Goal: Task Accomplishment & Management: Manage account settings

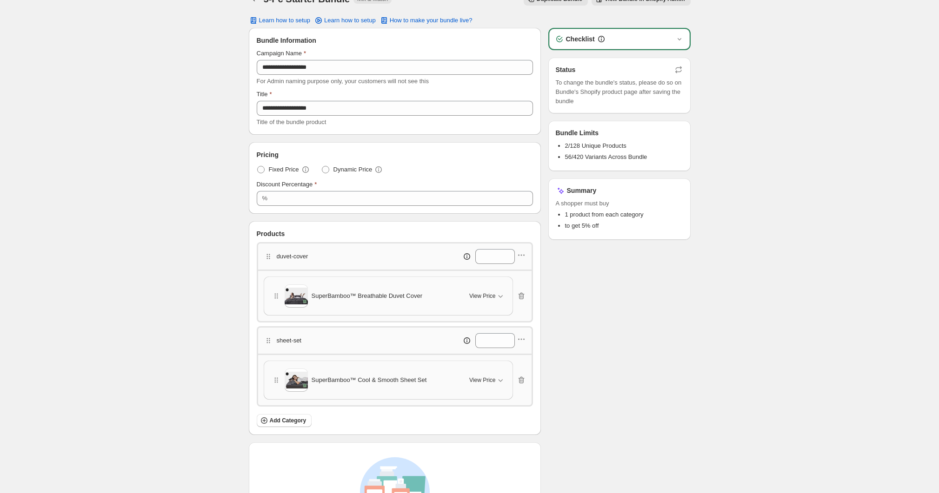
scroll to position [37, 0]
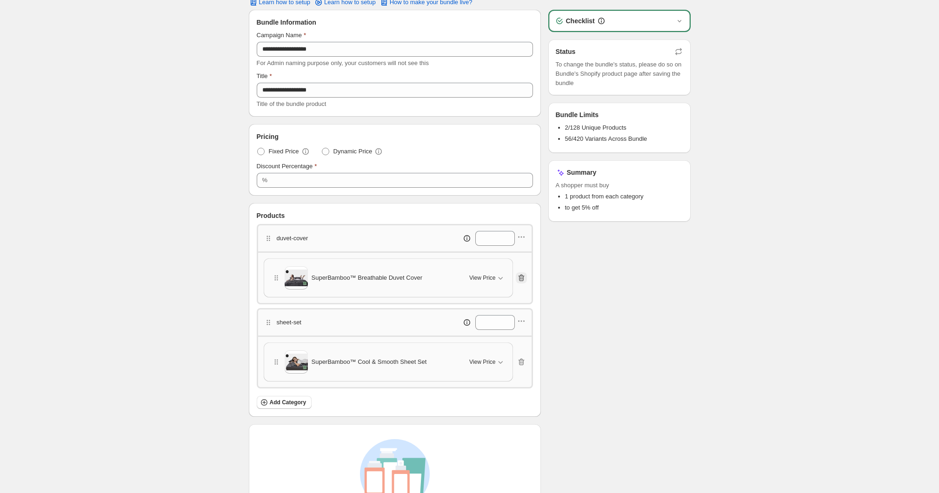
click at [524, 276] on icon "button" at bounding box center [521, 278] width 6 height 7
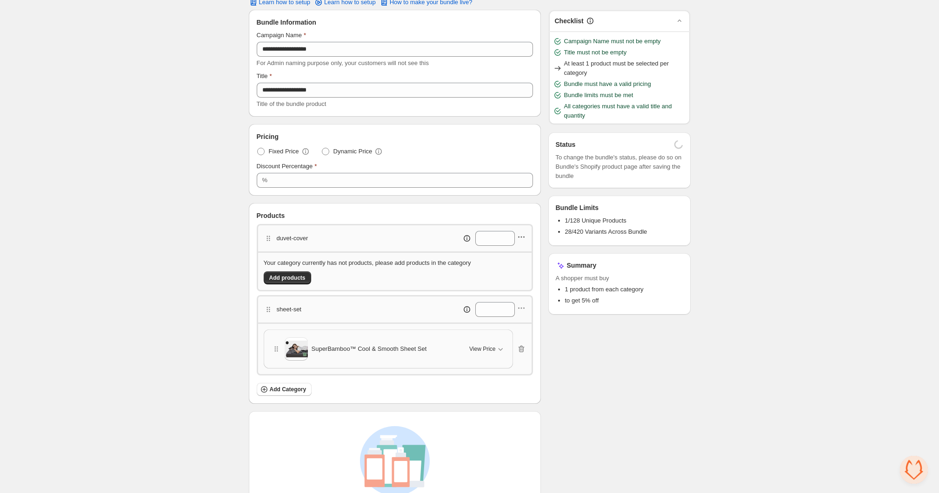
click at [524, 237] on icon "button" at bounding box center [523, 237] width 1 height 1
click at [505, 267] on span "Edit products" at bounding box center [526, 270] width 50 height 9
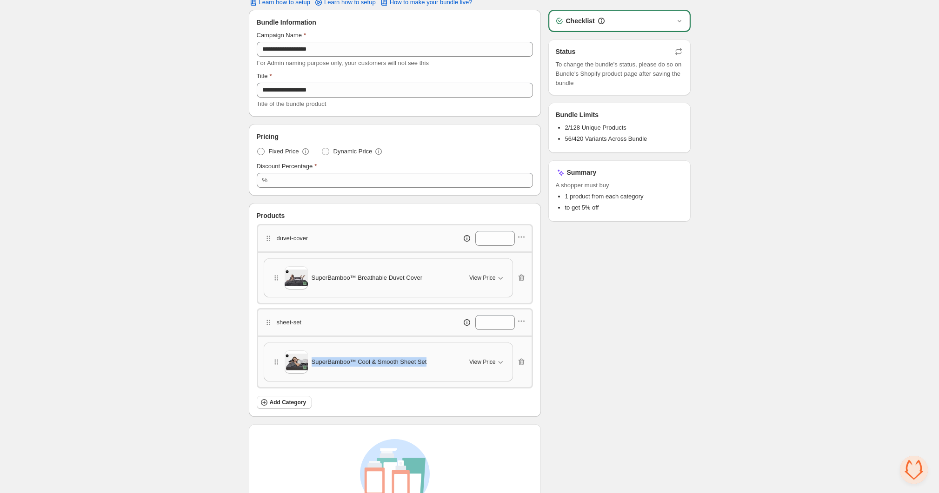
drag, startPoint x: 409, startPoint y: 358, endPoint x: 385, endPoint y: 361, distance: 24.4
click at [312, 359] on div "SuperBamboo™ Cool & Smooth Sheet Set" at bounding box center [365, 362] width 187 height 23
click at [526, 362] on icon "button" at bounding box center [521, 362] width 9 height 9
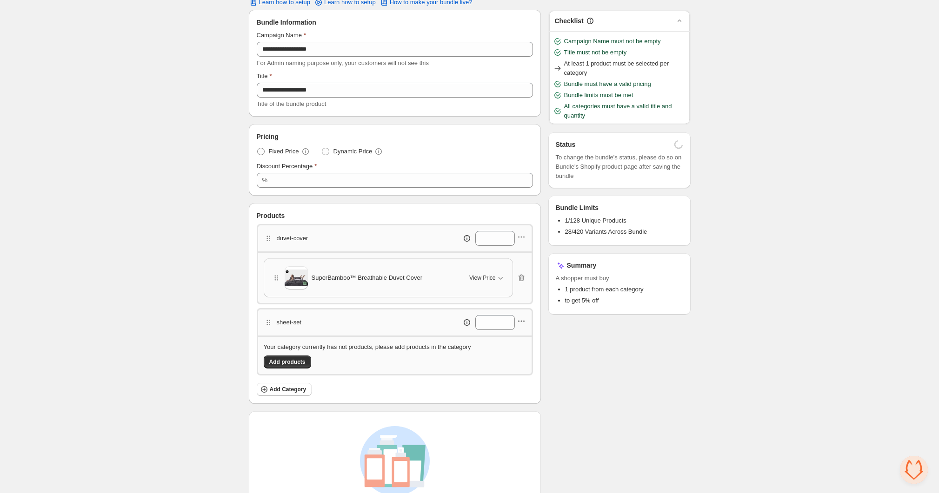
click at [523, 321] on icon "button" at bounding box center [521, 321] width 9 height 9
click at [518, 348] on span "Edit products" at bounding box center [526, 351] width 50 height 9
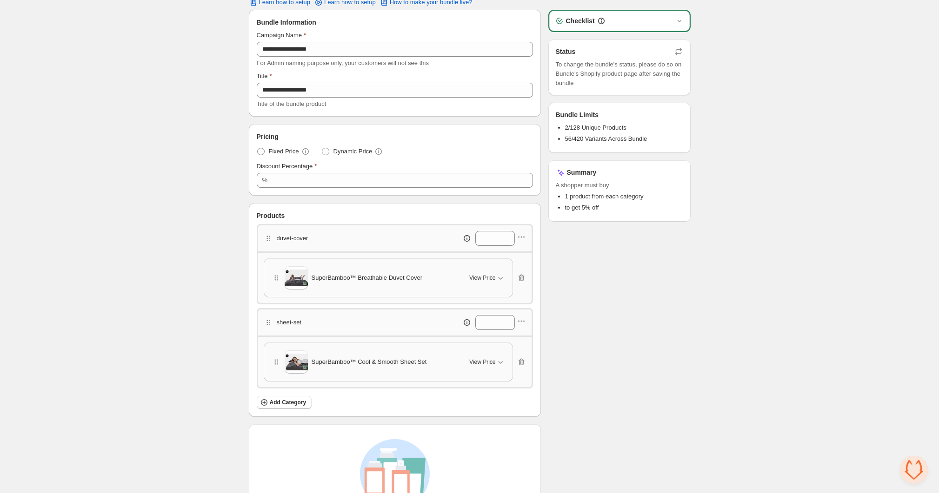
scroll to position [0, 0]
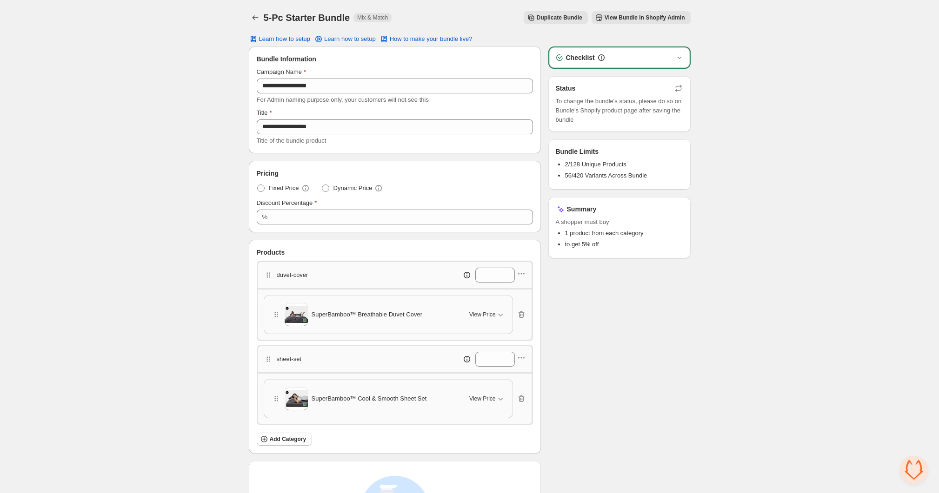
click at [631, 21] on button "View Bundle in Shopify Admin" at bounding box center [640, 17] width 99 height 13
click at [249, 17] on button "Back" at bounding box center [255, 17] width 13 height 13
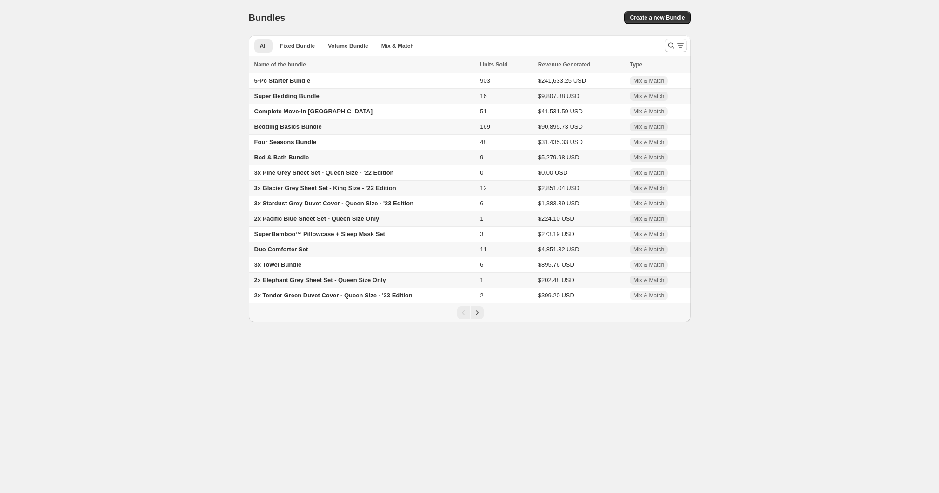
click at [289, 98] on span "Super Bedding Bundle" at bounding box center [286, 96] width 65 height 7
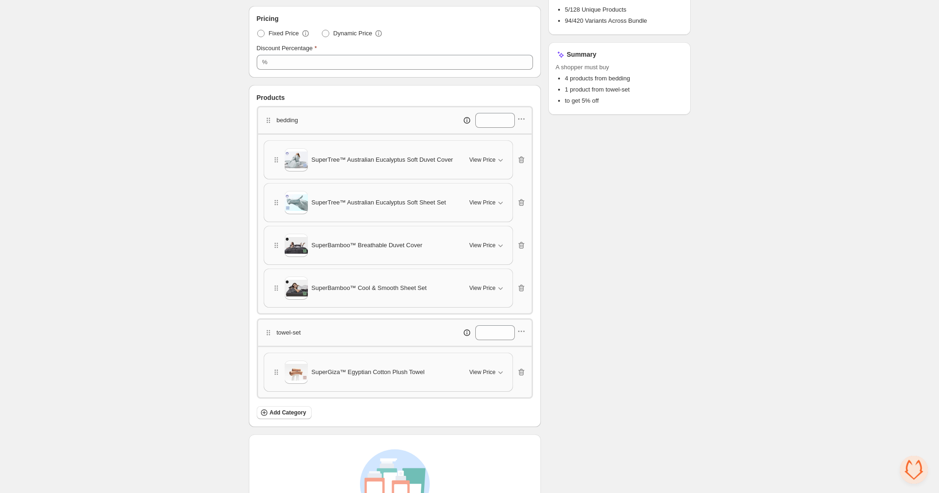
scroll to position [159, 0]
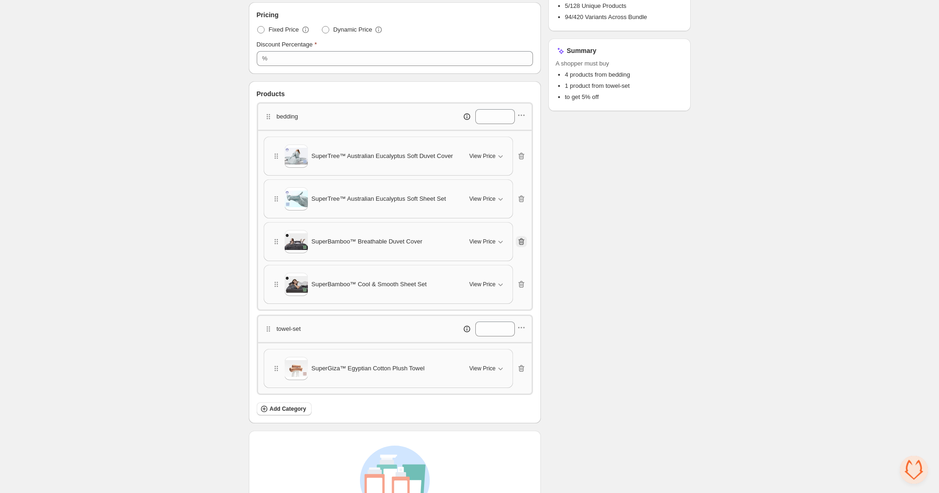
click at [523, 240] on icon "button" at bounding box center [521, 241] width 9 height 9
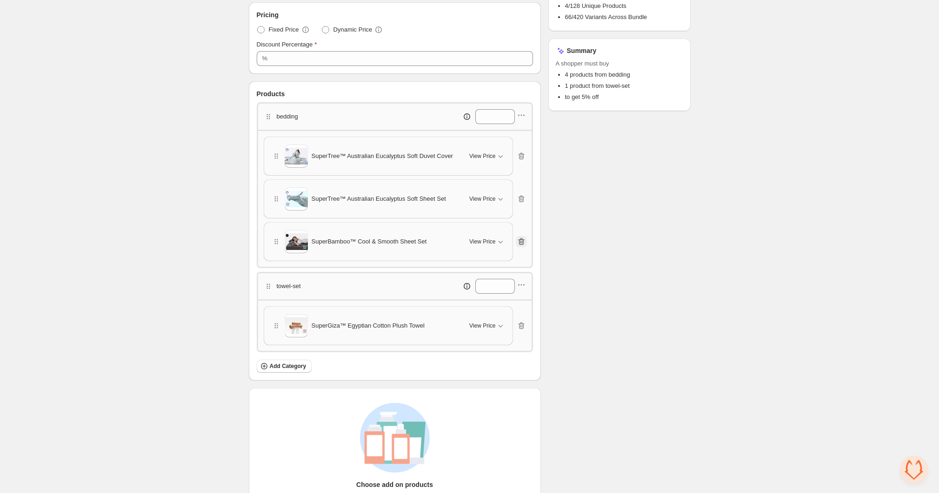
click at [523, 240] on icon "button" at bounding box center [521, 241] width 9 height 9
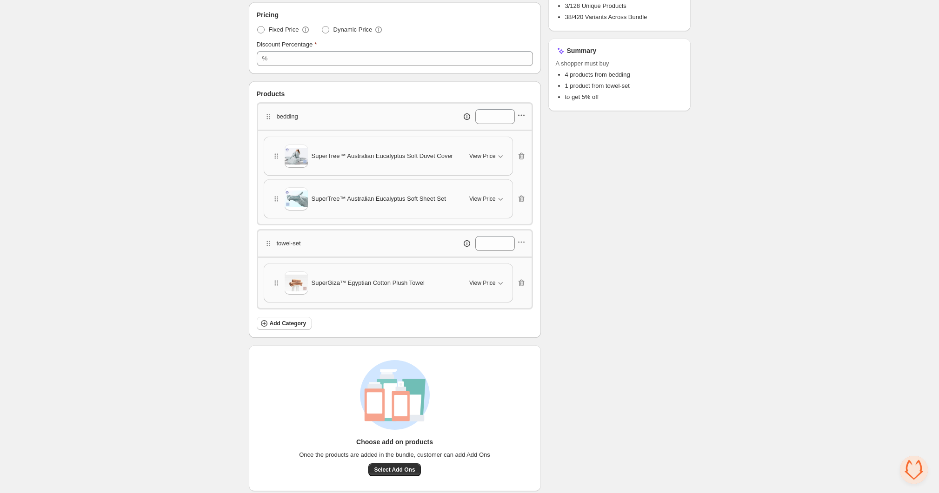
click at [524, 117] on icon "button" at bounding box center [521, 115] width 9 height 9
click at [525, 154] on button "Edit products" at bounding box center [520, 147] width 68 height 15
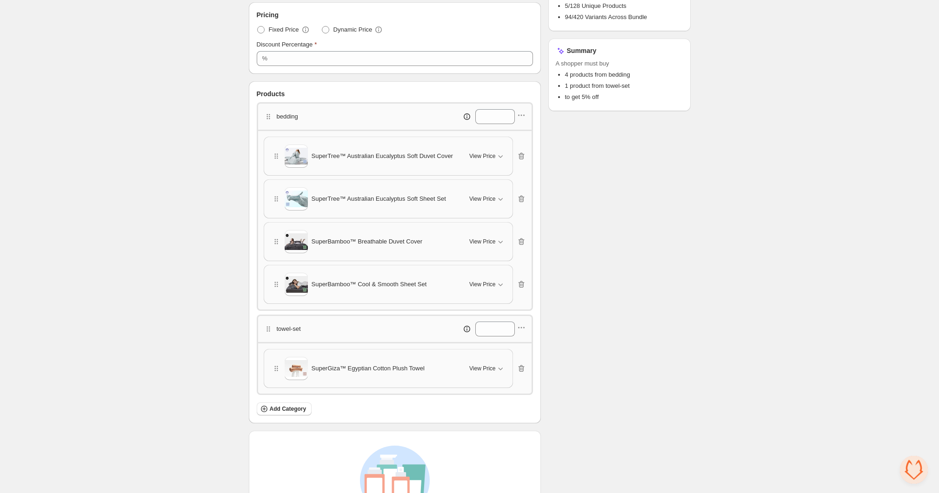
scroll to position [0, 0]
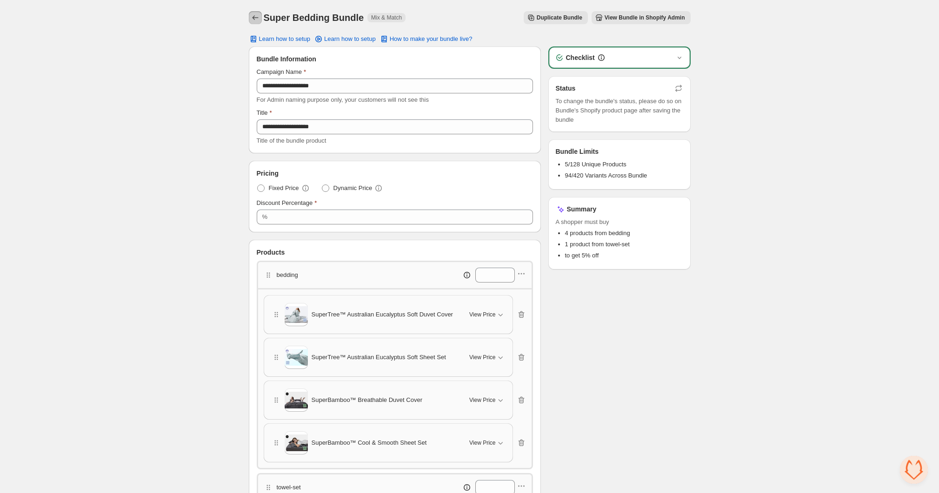
click at [249, 17] on button "Back" at bounding box center [255, 17] width 13 height 13
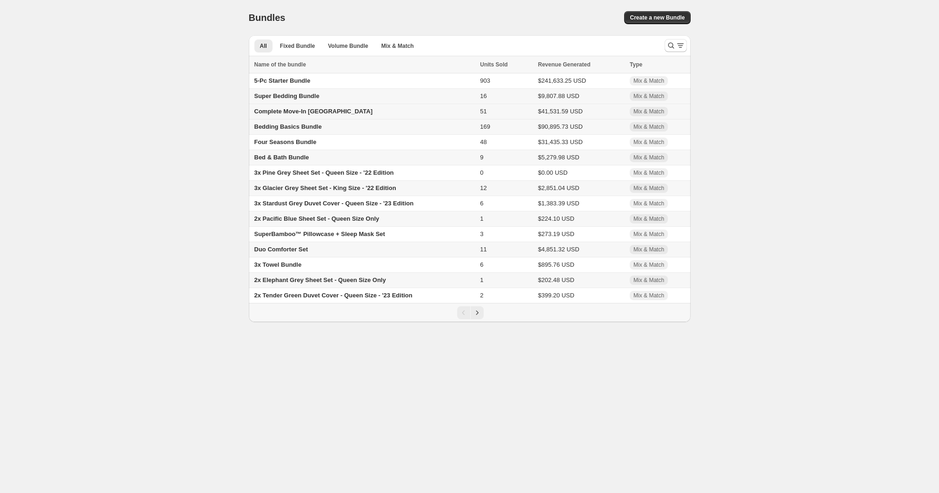
click at [299, 113] on span "Complete Move-In [GEOGRAPHIC_DATA]" at bounding box center [313, 111] width 118 height 7
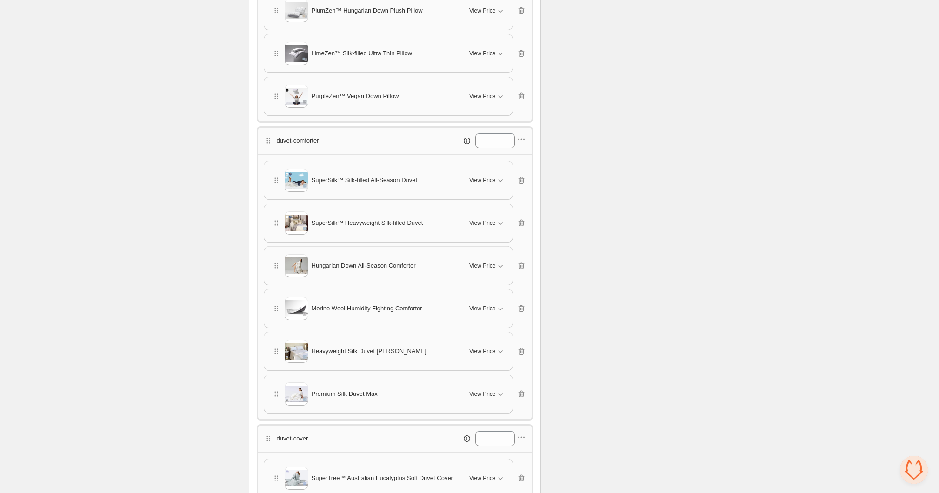
scroll to position [332, 0]
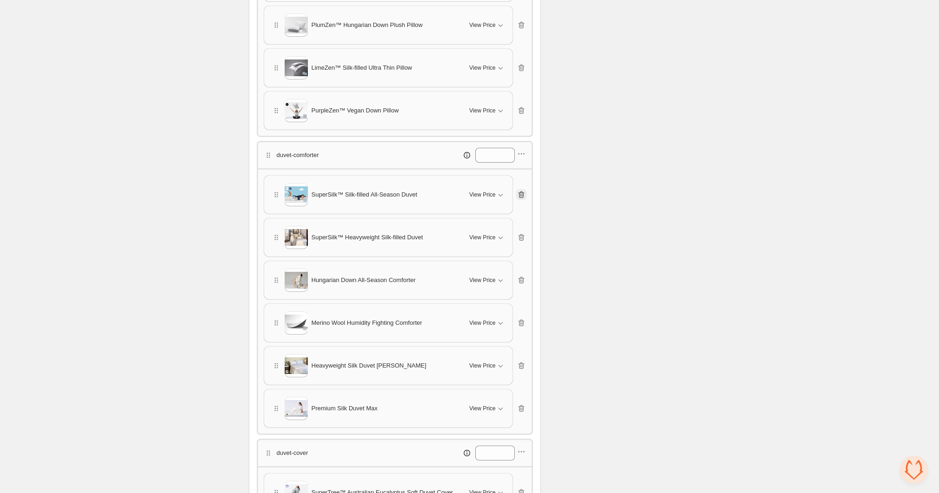
click at [522, 190] on icon "button" at bounding box center [521, 194] width 9 height 9
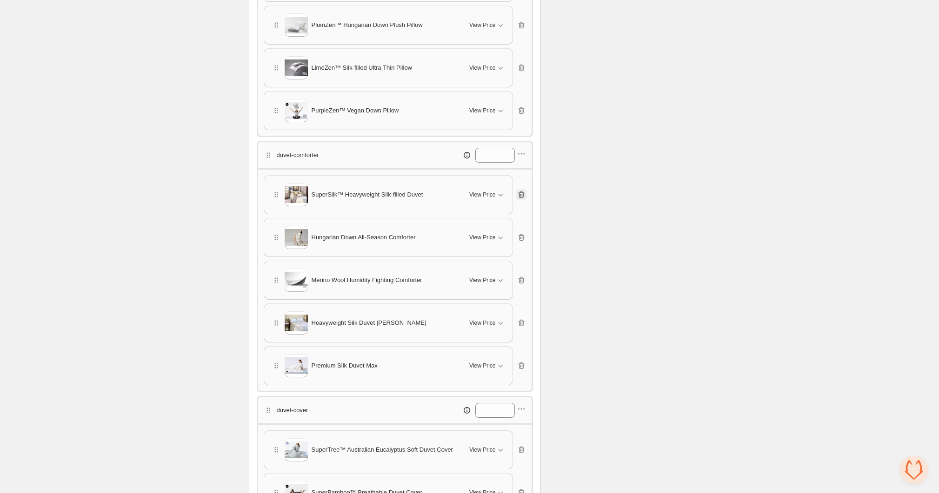
click at [522, 190] on icon "button" at bounding box center [521, 194] width 9 height 9
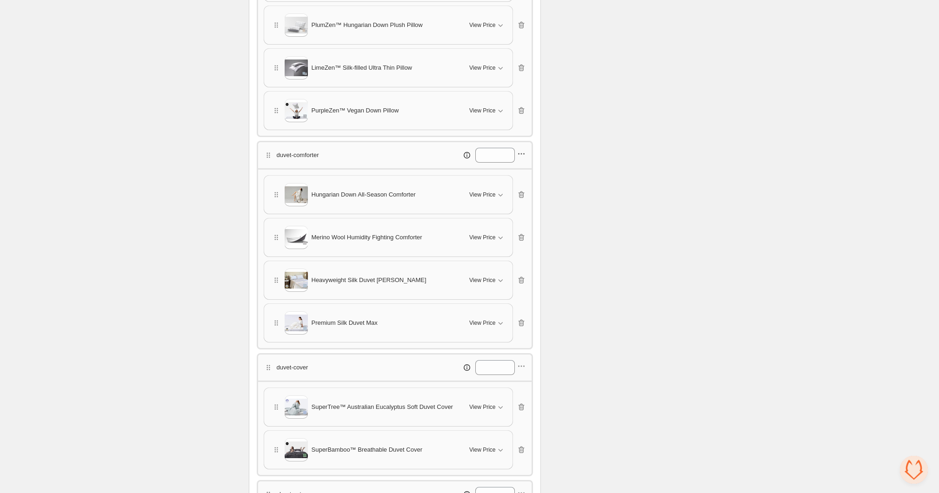
click at [523, 153] on icon "button" at bounding box center [521, 153] width 9 height 9
click at [525, 189] on span "Edit products" at bounding box center [526, 184] width 50 height 9
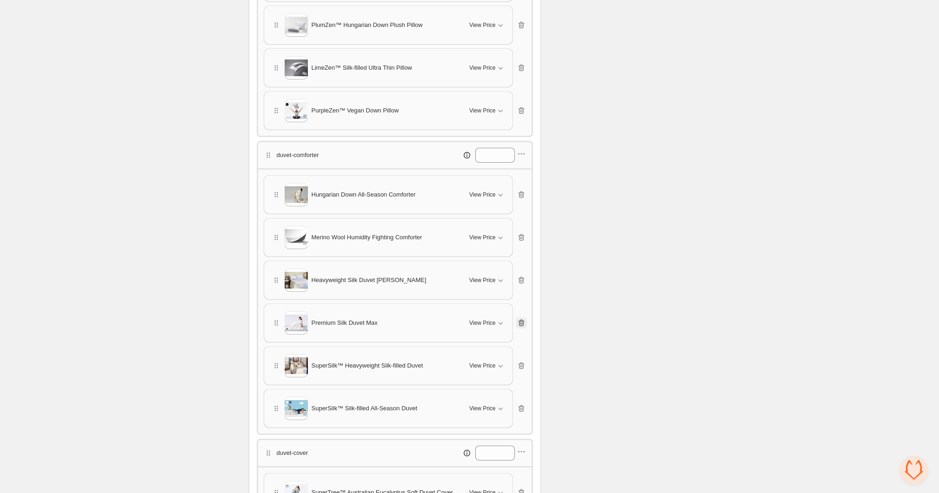
click at [522, 321] on icon "button" at bounding box center [521, 323] width 9 height 9
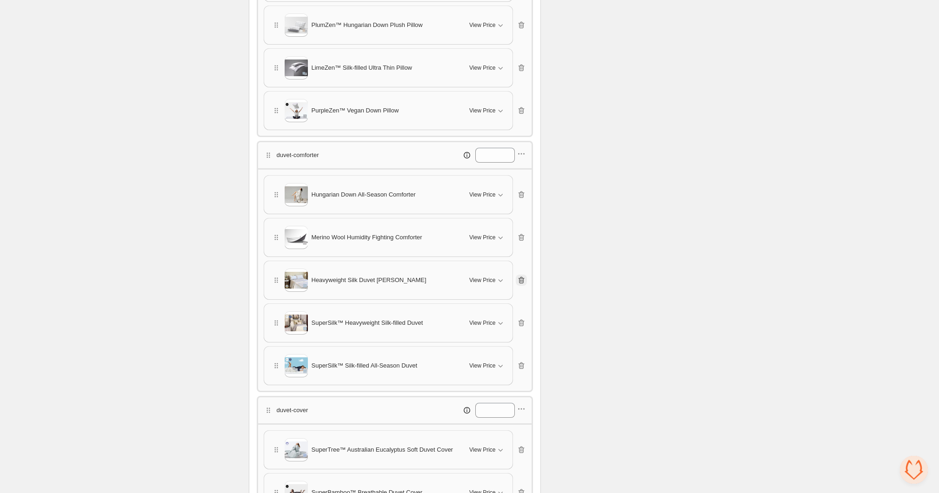
click at [523, 279] on icon "button" at bounding box center [521, 280] width 6 height 7
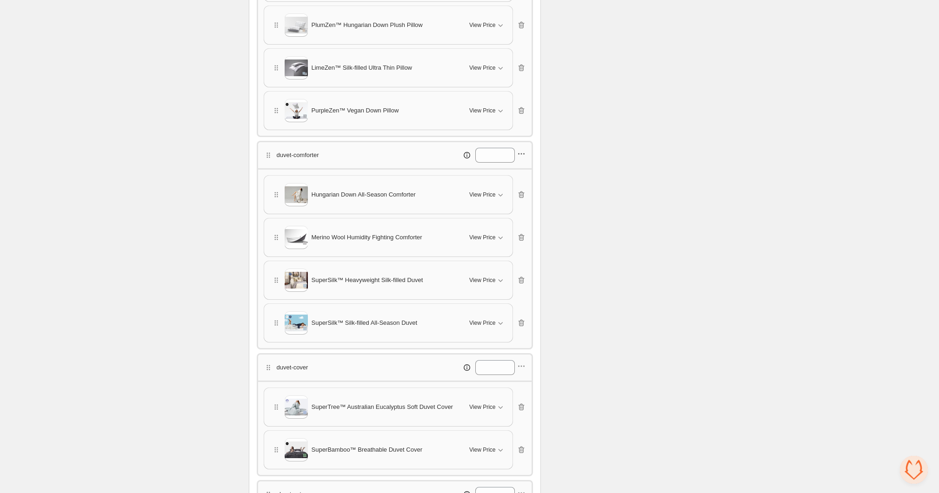
click at [521, 155] on icon "button" at bounding box center [521, 153] width 9 height 9
click at [513, 182] on span "Edit products" at bounding box center [526, 184] width 50 height 9
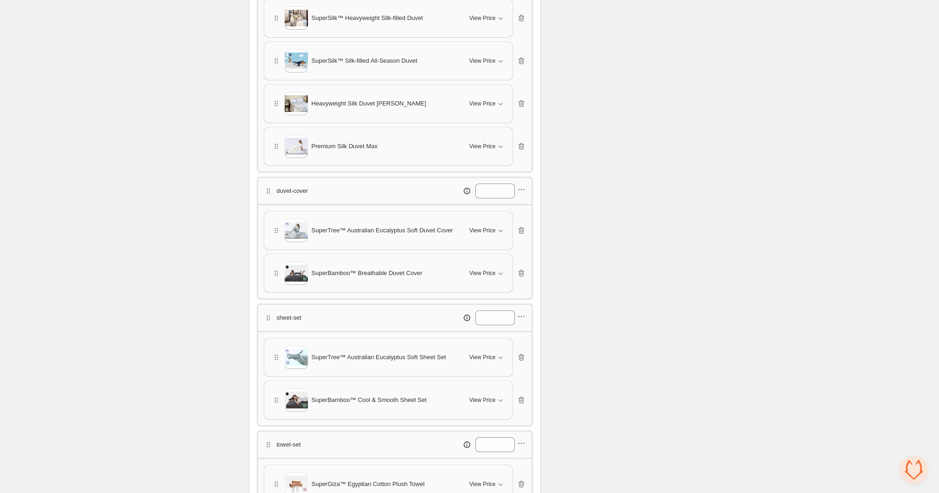
scroll to position [599, 0]
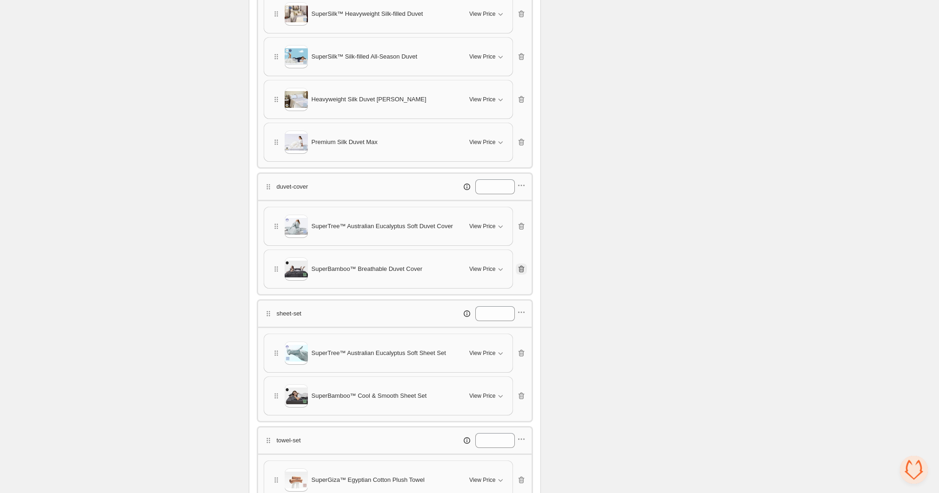
click at [522, 268] on icon "button" at bounding box center [521, 269] width 1 height 3
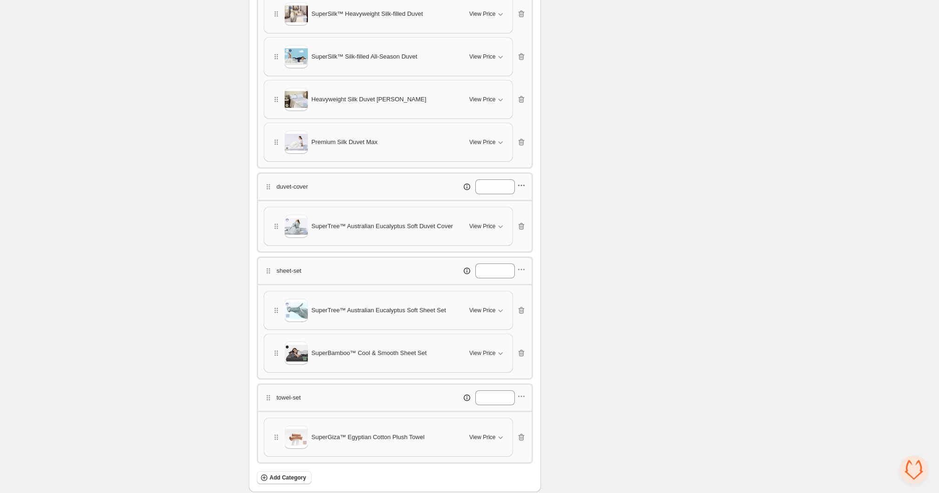
click at [525, 181] on icon "button" at bounding box center [521, 185] width 9 height 9
click at [516, 218] on span "Edit products" at bounding box center [526, 214] width 50 height 9
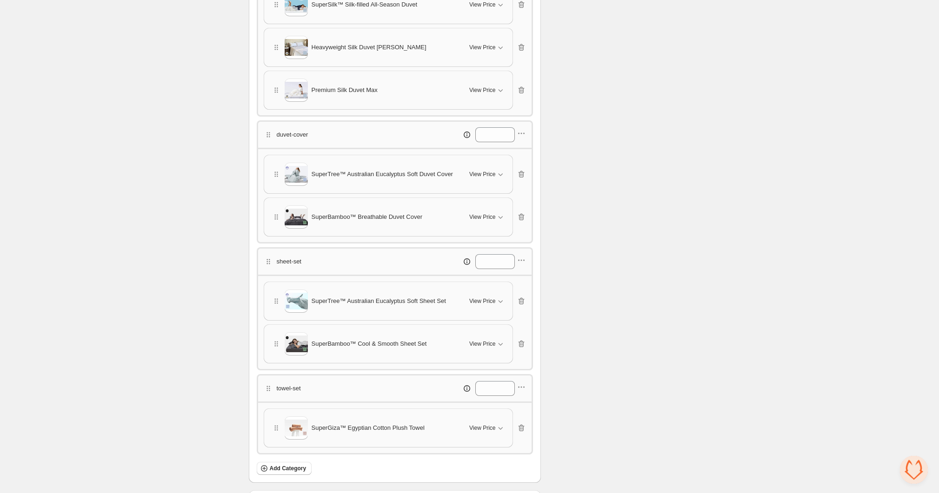
scroll to position [675, 0]
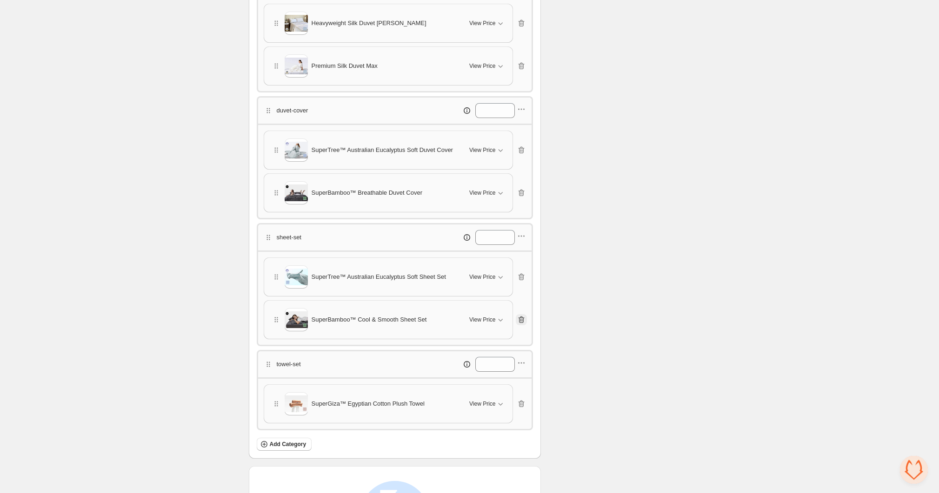
click at [521, 315] on icon "button" at bounding box center [521, 319] width 9 height 9
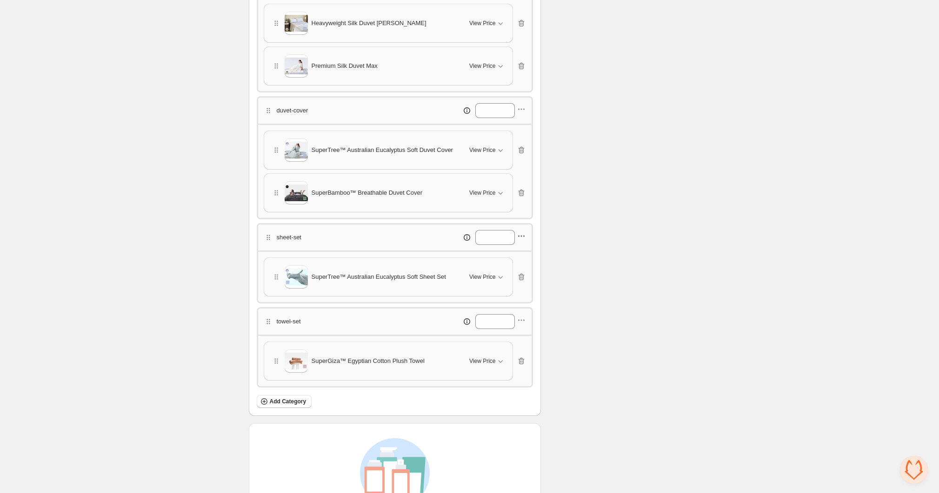
click at [526, 232] on icon "button" at bounding box center [521, 236] width 9 height 9
click at [513, 260] on span "Edit products" at bounding box center [526, 262] width 50 height 9
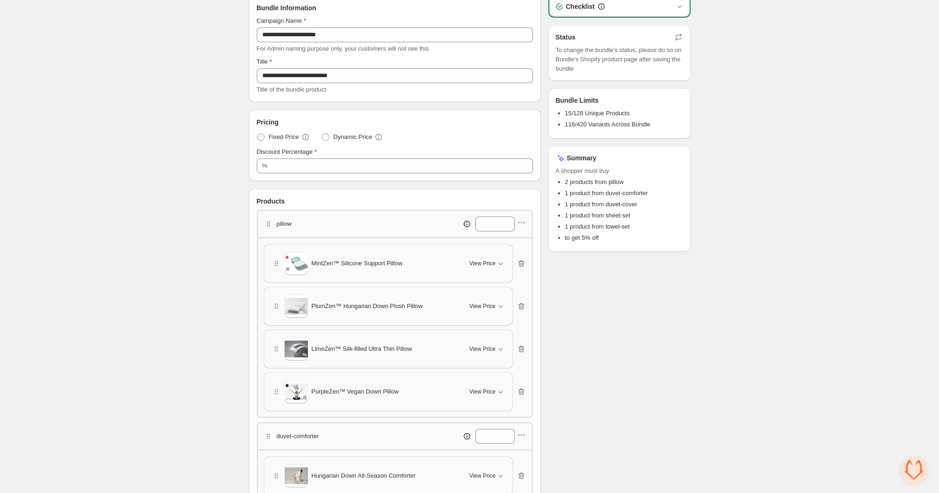
scroll to position [0, 0]
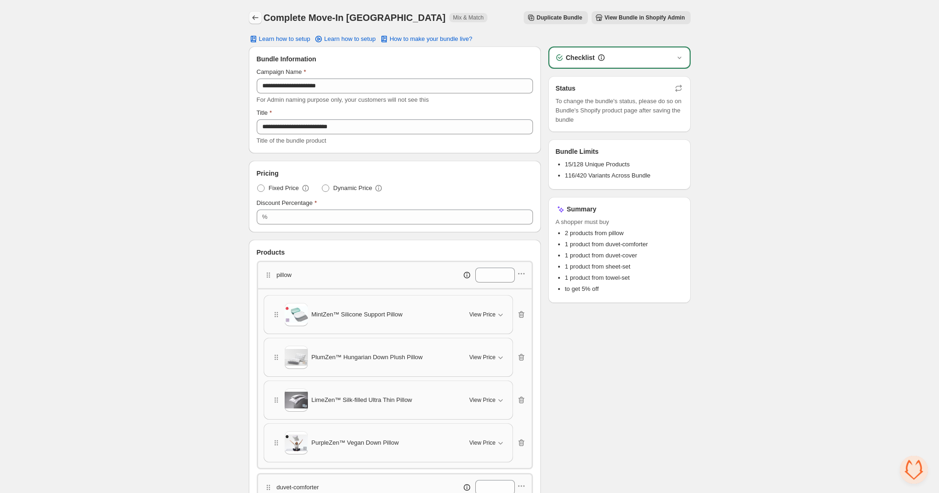
click at [258, 20] on icon "Back" at bounding box center [255, 17] width 9 height 9
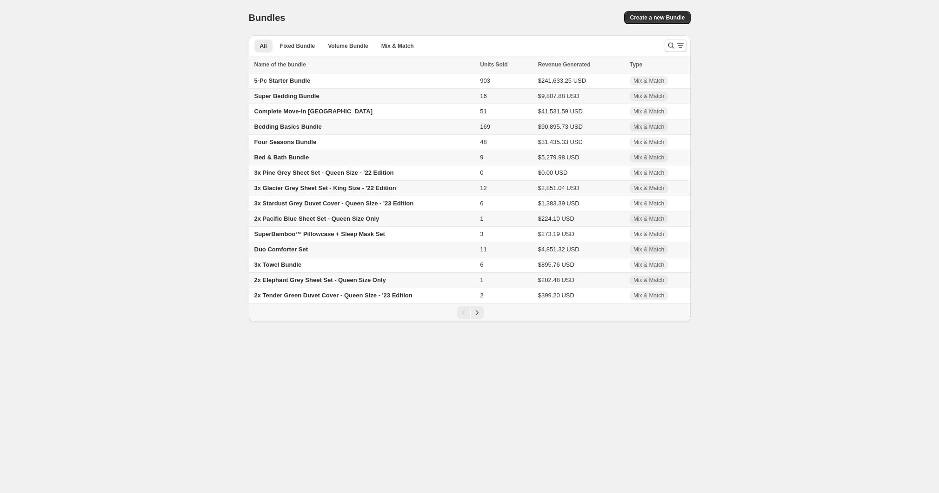
click at [298, 129] on span "Bedding Basics Bundle" at bounding box center [287, 126] width 67 height 7
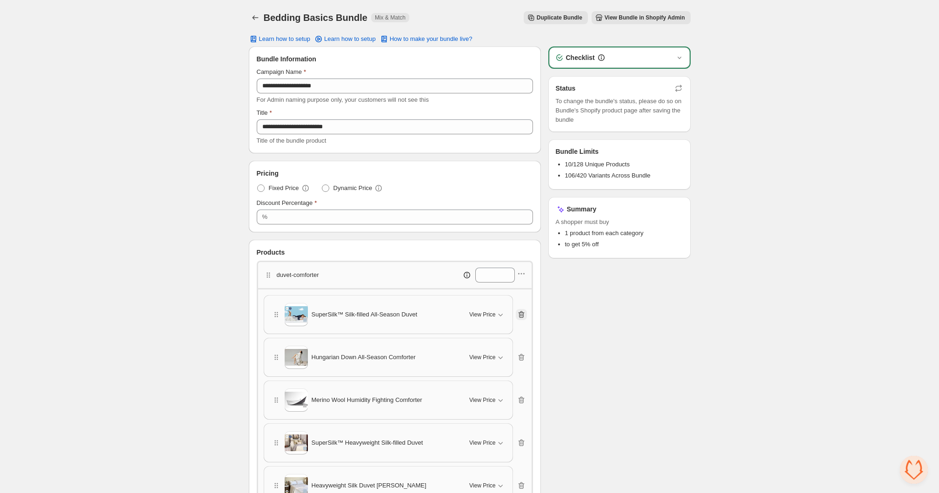
click at [522, 314] on icon "button" at bounding box center [521, 314] width 9 height 9
click at [522, 398] on icon "button" at bounding box center [521, 400] width 9 height 9
click at [523, 273] on icon "button" at bounding box center [521, 273] width 9 height 9
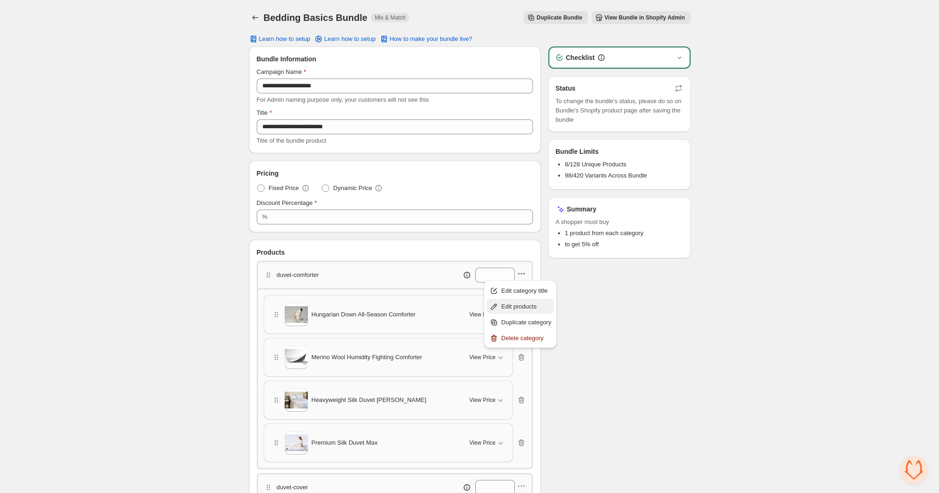
click at [508, 305] on span "Edit products" at bounding box center [526, 306] width 50 height 9
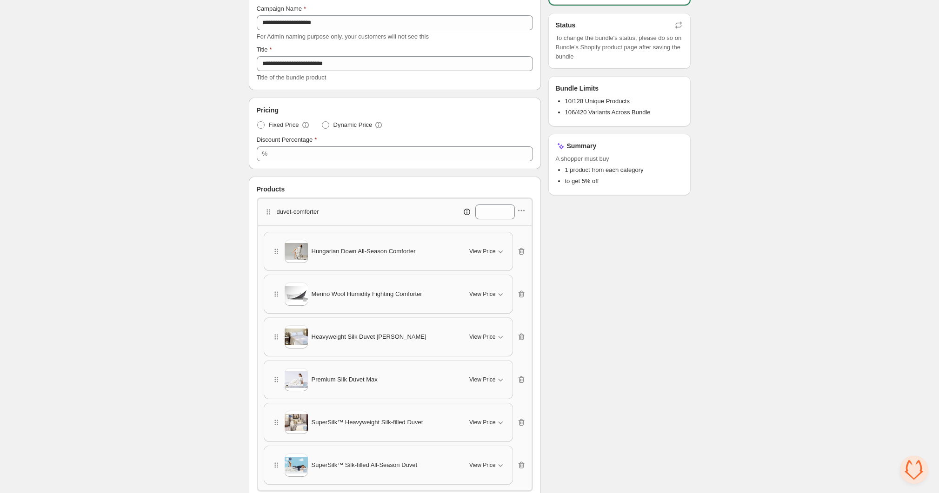
scroll to position [102, 0]
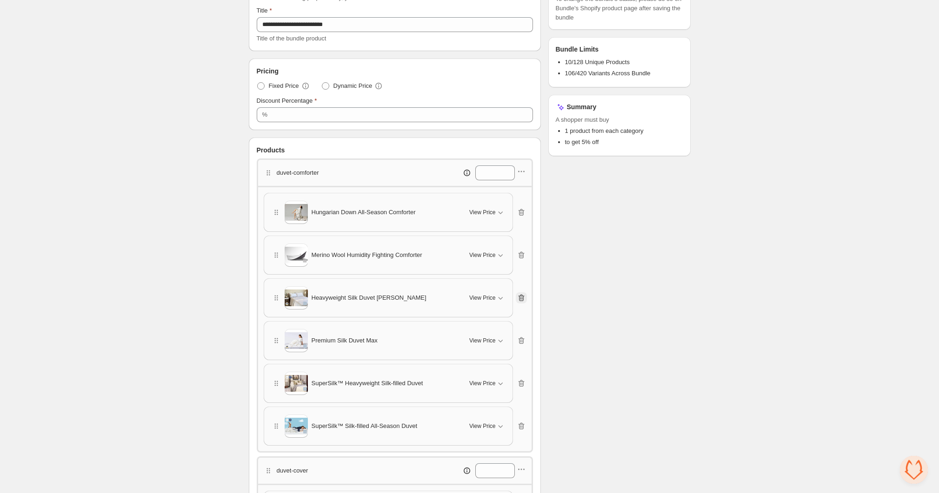
click at [524, 297] on icon "button" at bounding box center [521, 298] width 6 height 7
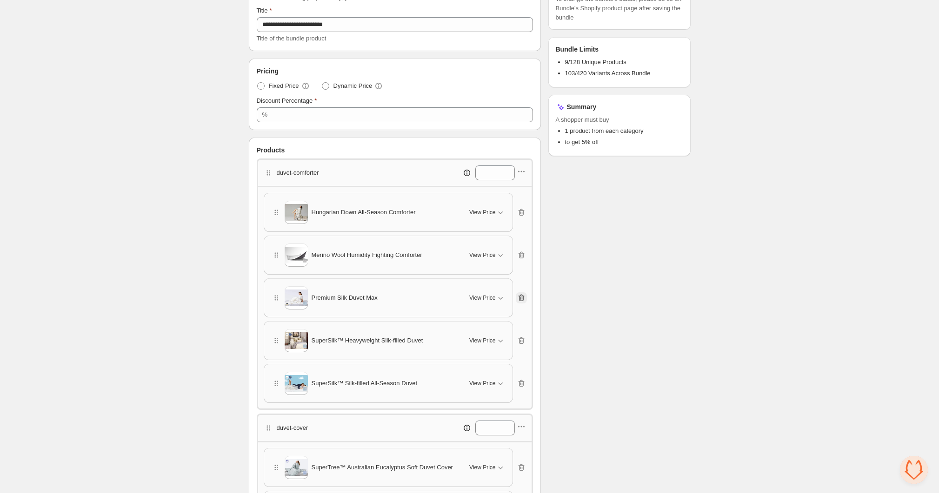
click at [524, 297] on icon "button" at bounding box center [521, 298] width 6 height 7
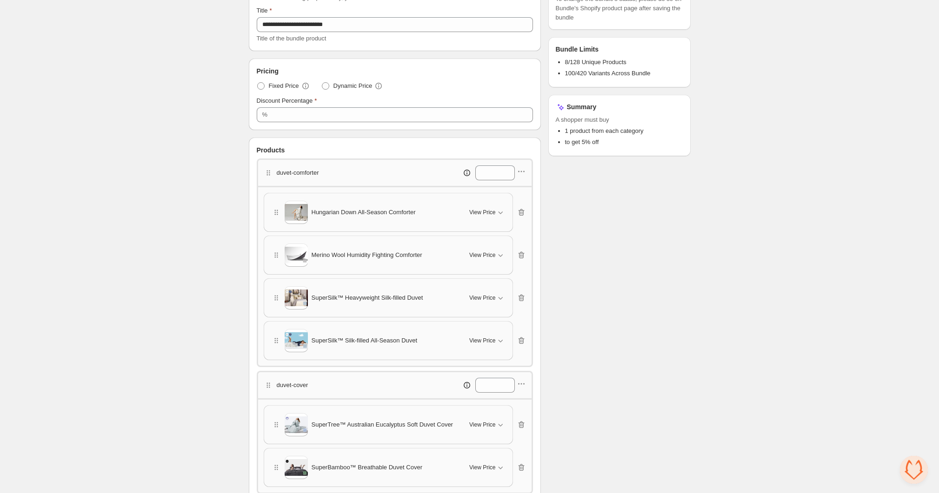
click at [527, 175] on div "duvet-comforter *" at bounding box center [395, 172] width 276 height 27
click at [524, 173] on icon "button" at bounding box center [521, 171] width 9 height 9
click at [514, 207] on span "Edit products" at bounding box center [526, 204] width 50 height 9
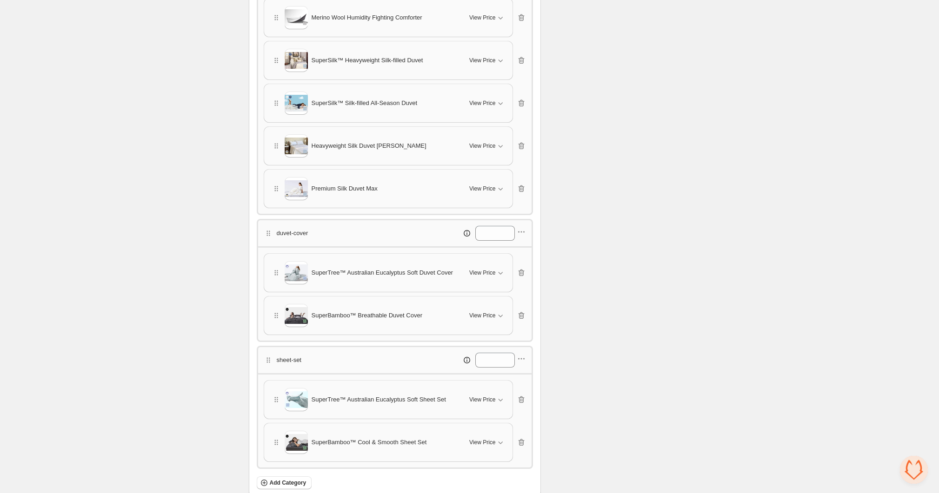
scroll to position [377, 0]
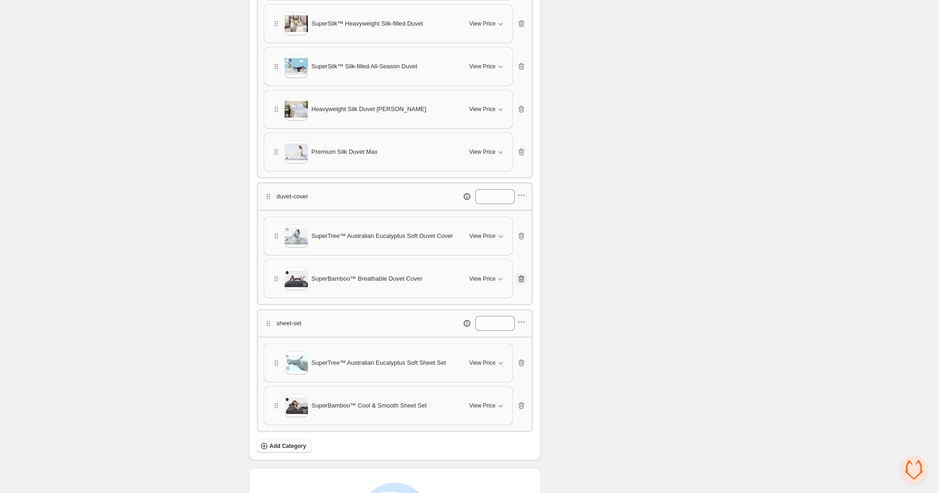
click at [524, 277] on icon "button" at bounding box center [521, 279] width 6 height 7
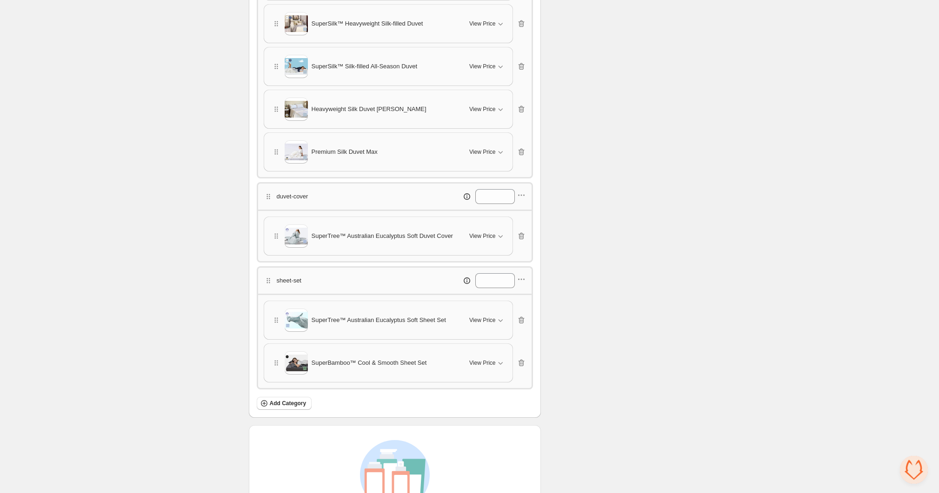
click at [526, 195] on div "duvet-cover *" at bounding box center [395, 195] width 276 height 27
click at [523, 193] on icon "button" at bounding box center [521, 195] width 9 height 9
click at [509, 222] on span "Edit products" at bounding box center [526, 225] width 50 height 9
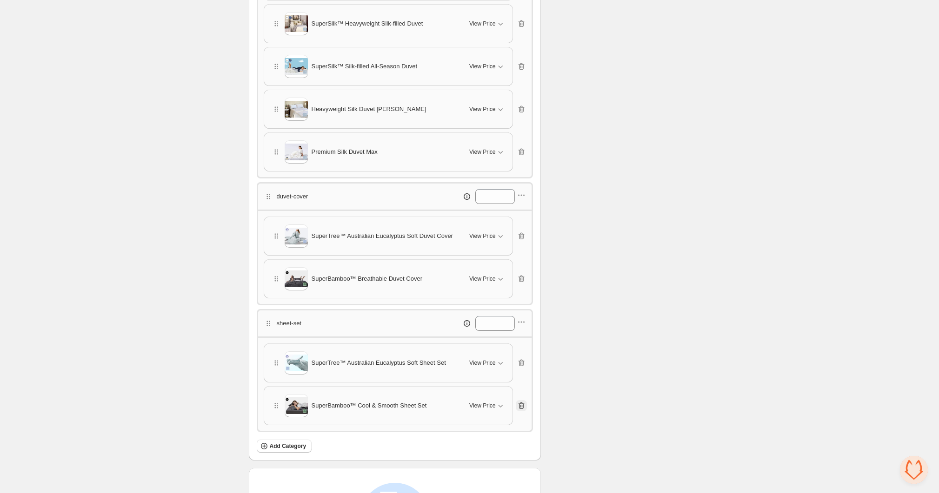
click at [520, 404] on icon "button" at bounding box center [521, 405] width 9 height 9
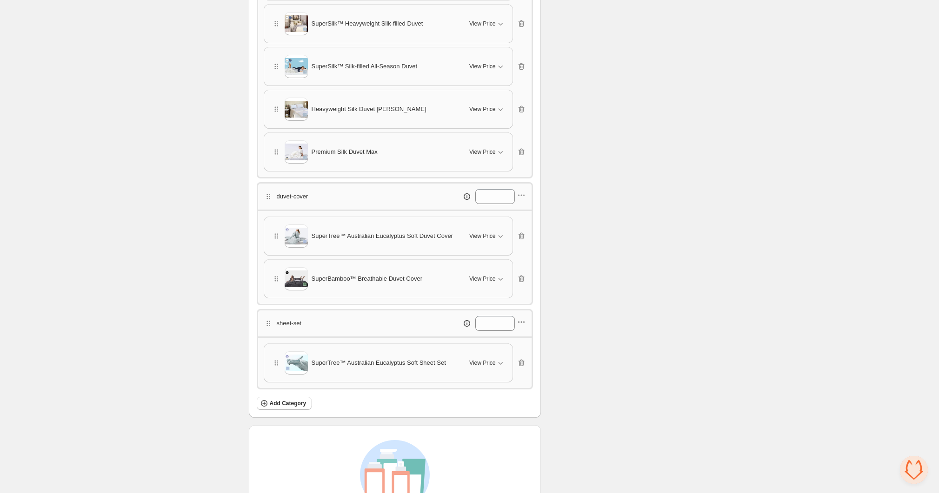
click at [522, 322] on icon "button" at bounding box center [520, 322] width 1 height 1
click at [515, 348] on span "Edit products" at bounding box center [526, 350] width 50 height 9
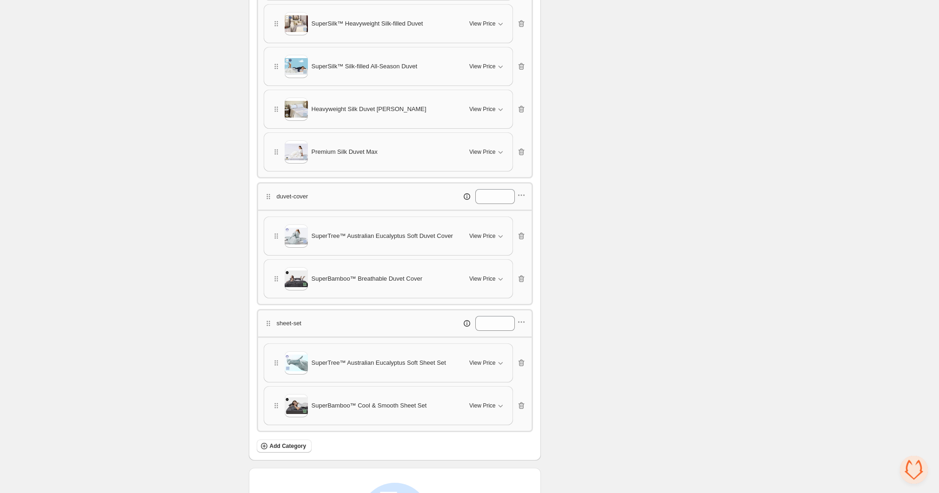
scroll to position [0, 0]
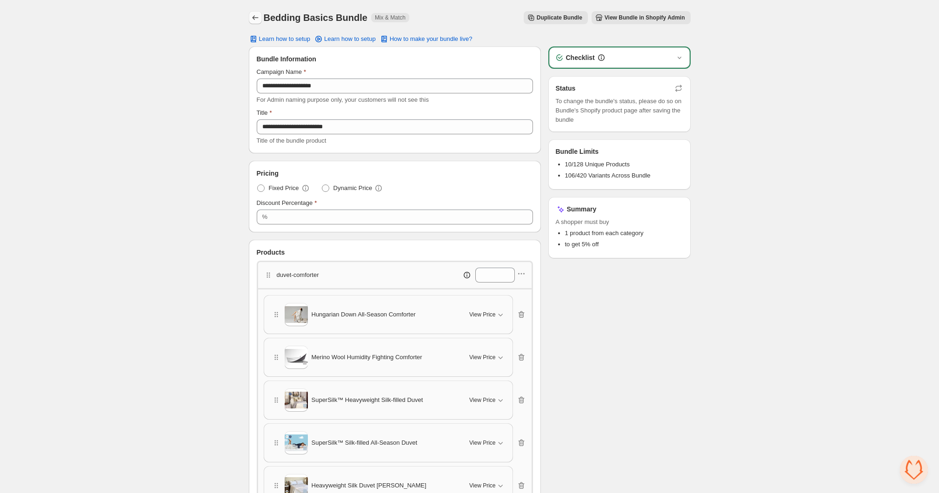
click at [258, 18] on icon "Back" at bounding box center [255, 17] width 9 height 9
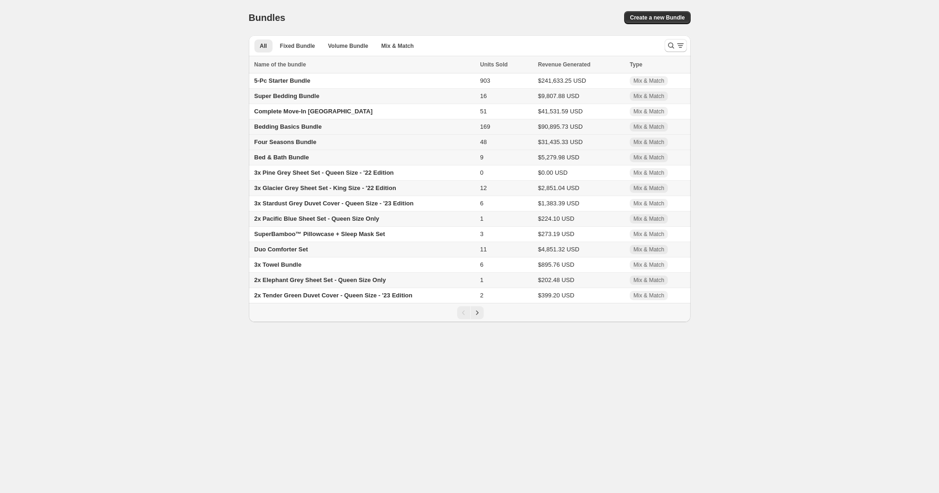
click at [299, 147] on td "Four Seasons Bundle" at bounding box center [363, 142] width 229 height 15
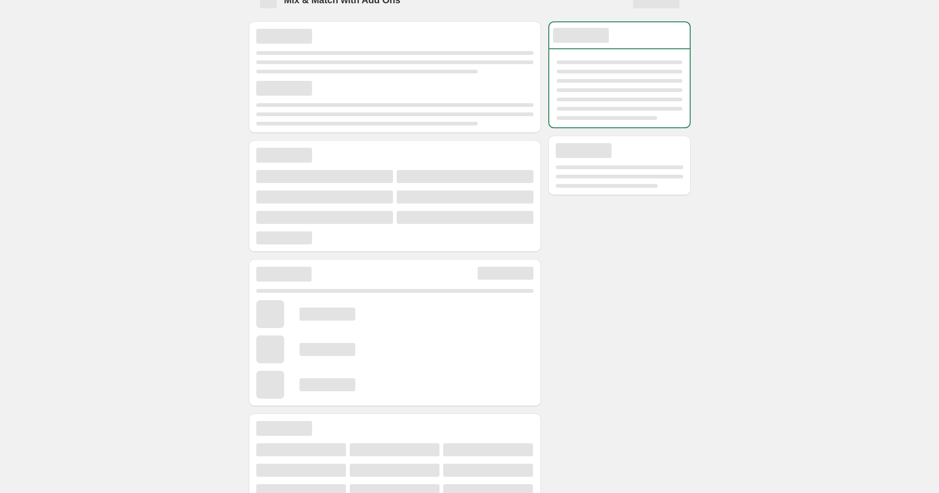
scroll to position [77, 0]
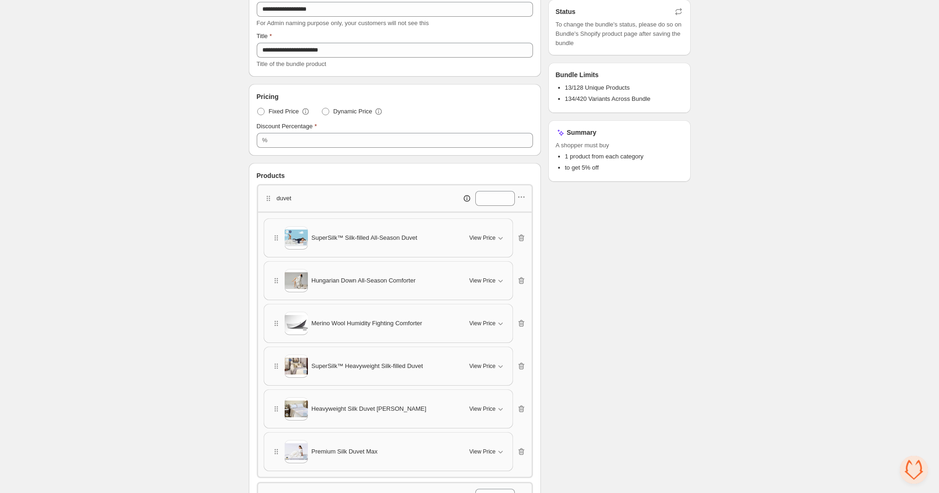
click at [526, 234] on icon "button" at bounding box center [521, 237] width 9 height 9
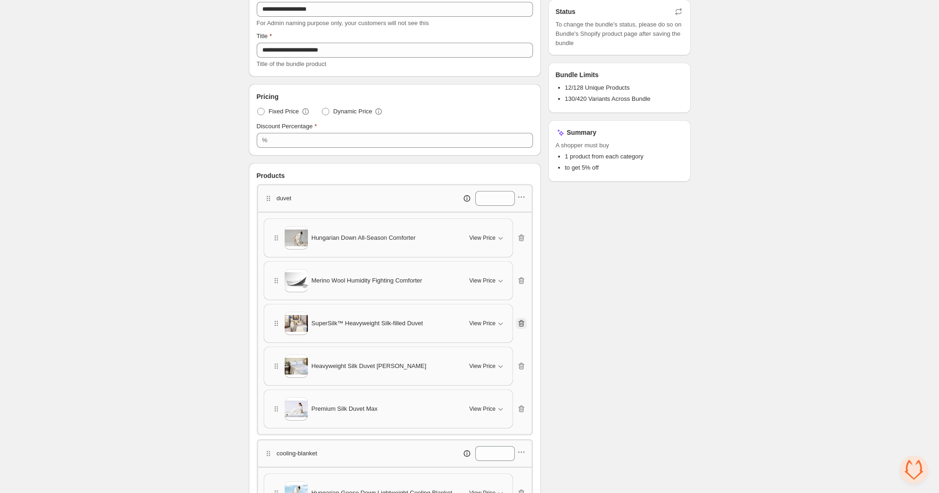
click at [523, 320] on icon "button" at bounding box center [521, 323] width 6 height 7
click at [524, 198] on icon "button" at bounding box center [521, 197] width 9 height 9
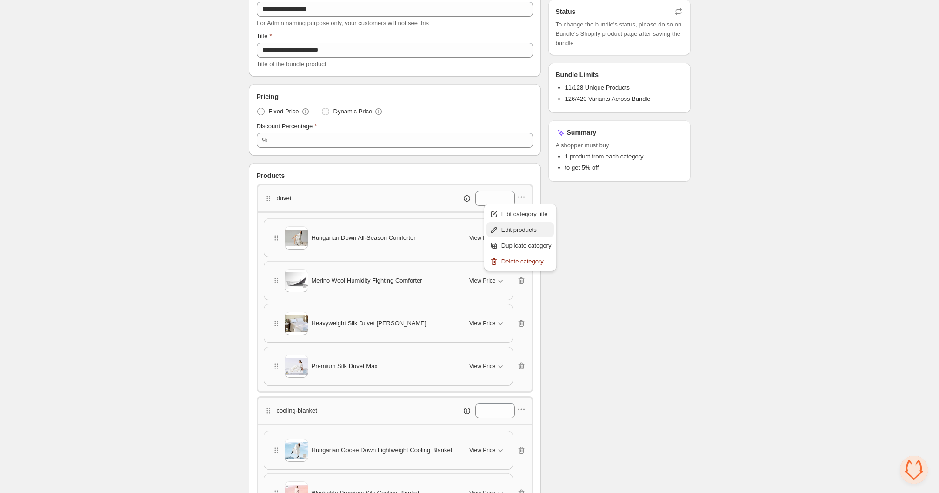
click at [520, 226] on span "Edit products" at bounding box center [526, 230] width 50 height 9
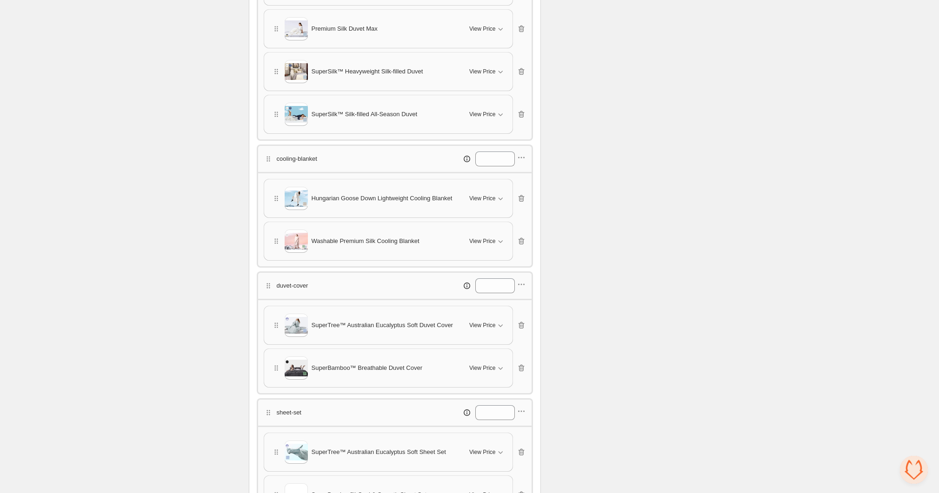
scroll to position [433, 0]
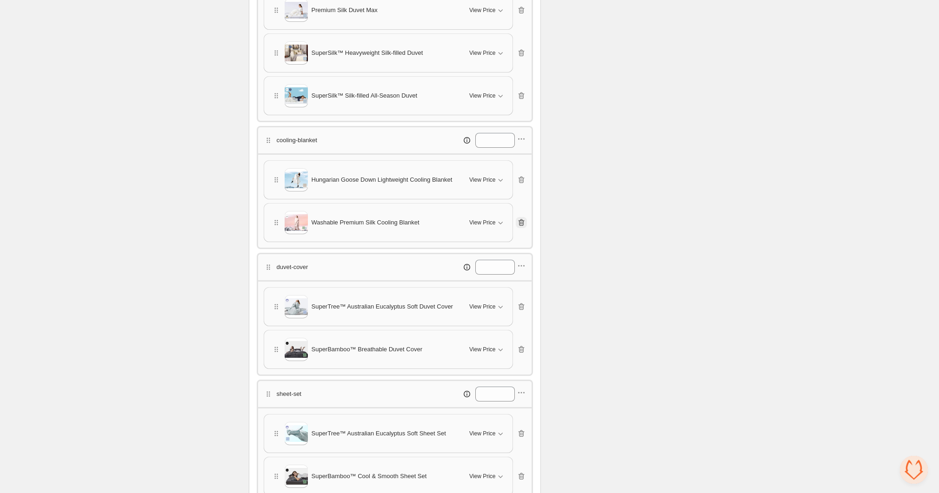
click at [522, 221] on icon "button" at bounding box center [521, 222] width 9 height 9
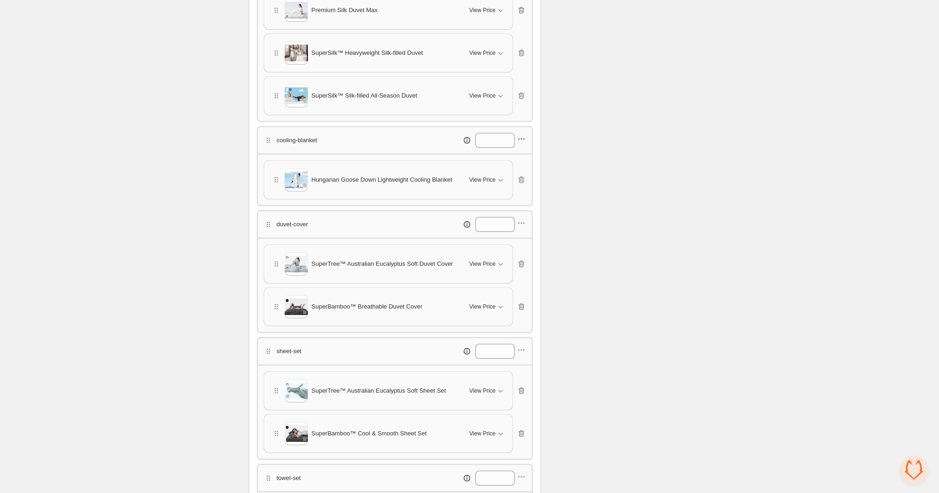
click at [521, 138] on icon "button" at bounding box center [521, 138] width 9 height 9
click at [517, 165] on span "Edit products" at bounding box center [526, 169] width 50 height 9
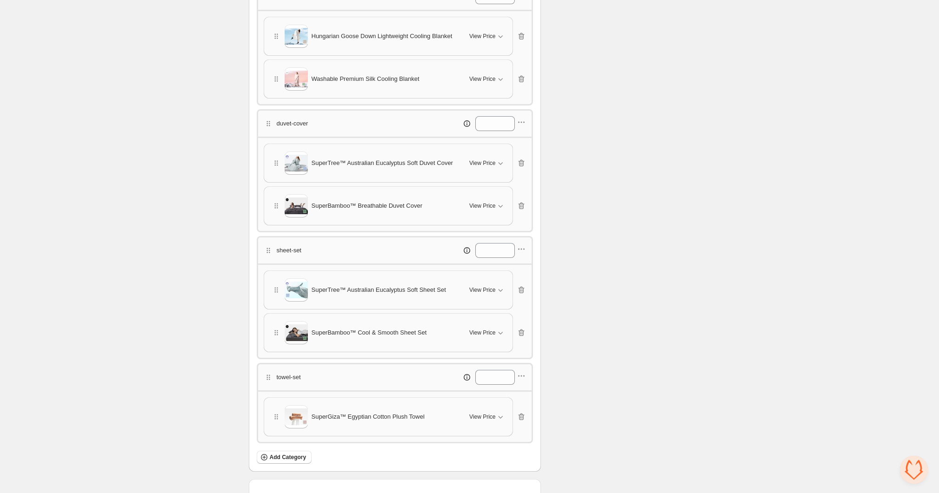
scroll to position [578, 0]
click at [524, 201] on icon "button" at bounding box center [521, 203] width 9 height 9
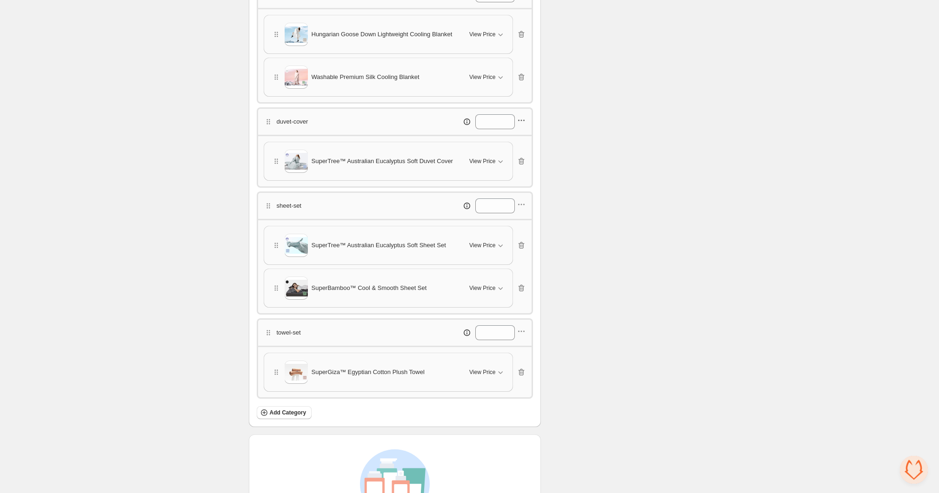
click at [523, 119] on icon "button" at bounding box center [521, 120] width 9 height 9
click at [518, 151] on span "Edit products" at bounding box center [526, 147] width 50 height 9
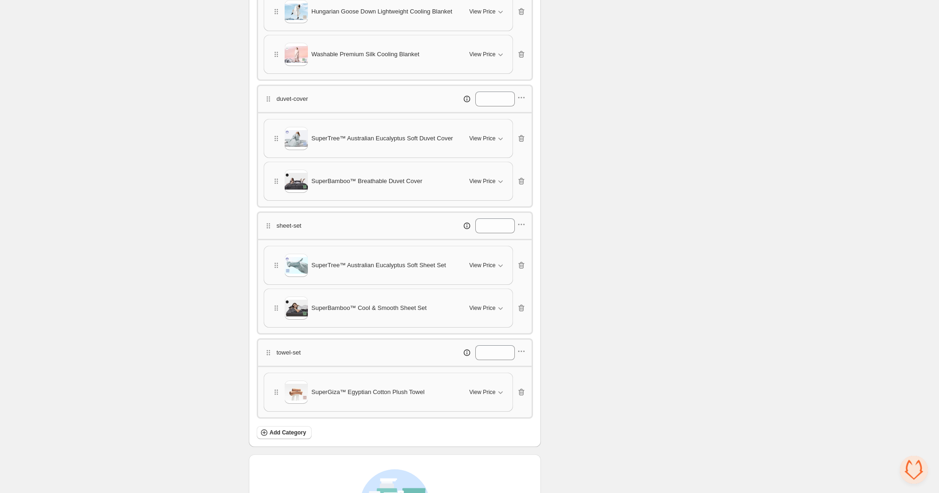
scroll to position [622, 0]
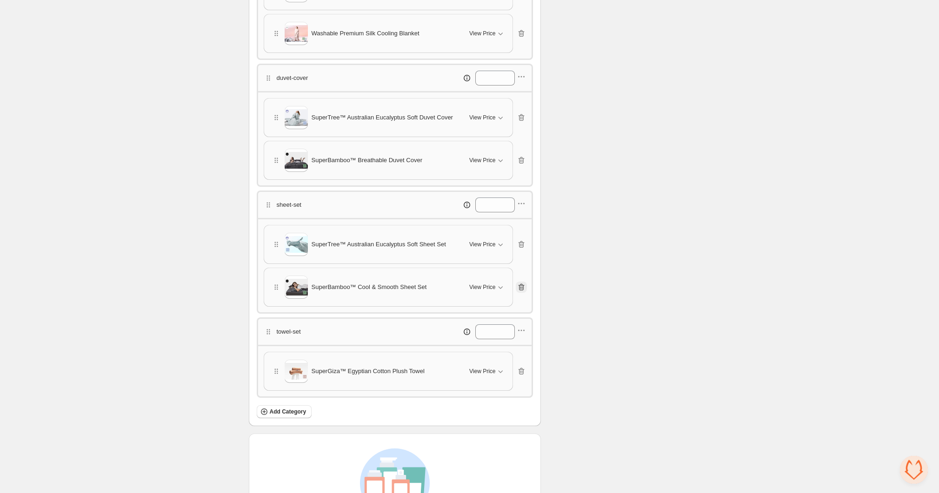
click at [524, 283] on icon "button" at bounding box center [521, 287] width 9 height 9
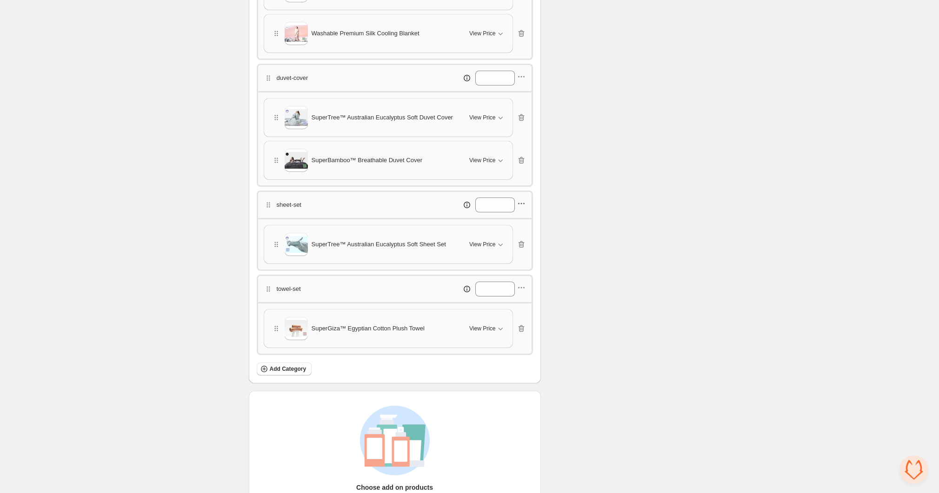
click at [523, 199] on icon "button" at bounding box center [521, 203] width 9 height 9
click at [526, 225] on button "Edit products" at bounding box center [520, 230] width 68 height 15
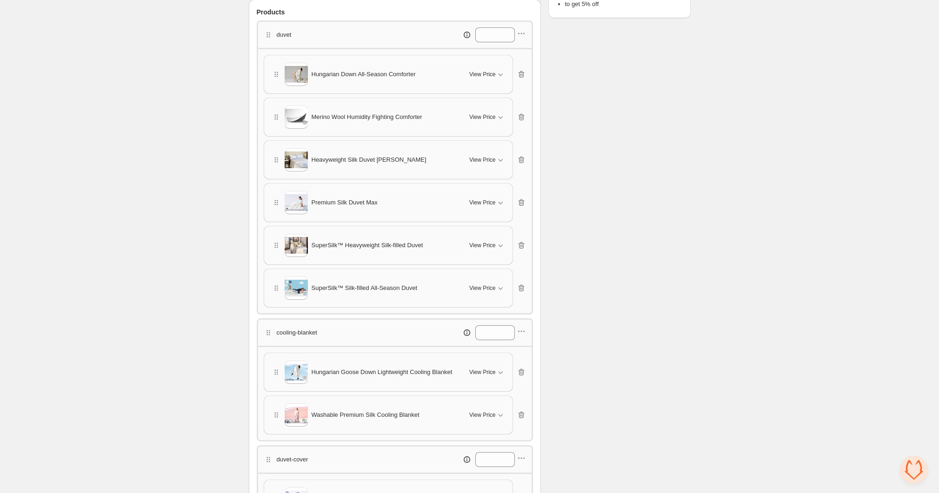
scroll to position [0, 0]
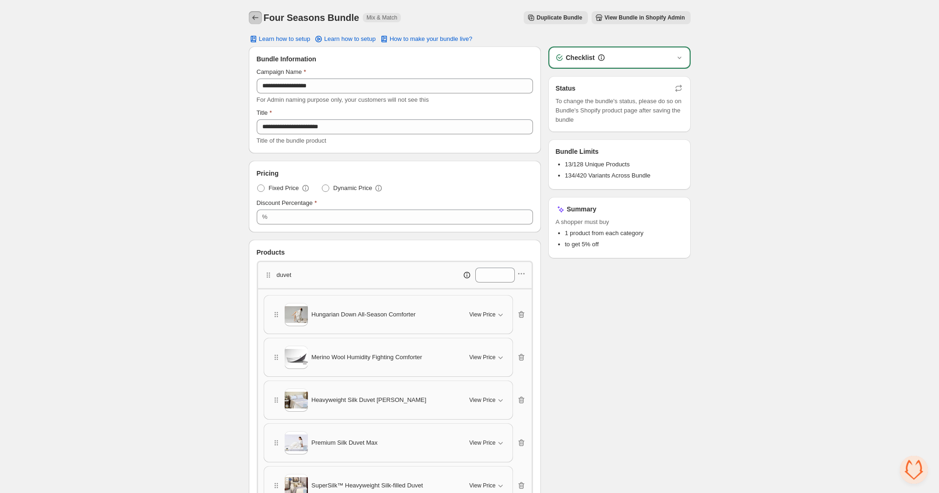
click at [261, 20] on button "Back" at bounding box center [255, 17] width 13 height 13
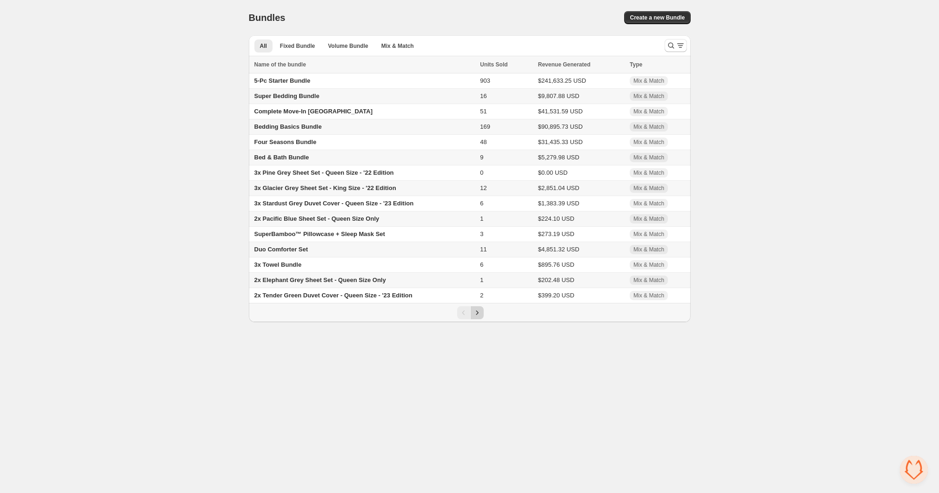
click at [476, 316] on icon "Next" at bounding box center [476, 312] width 9 height 9
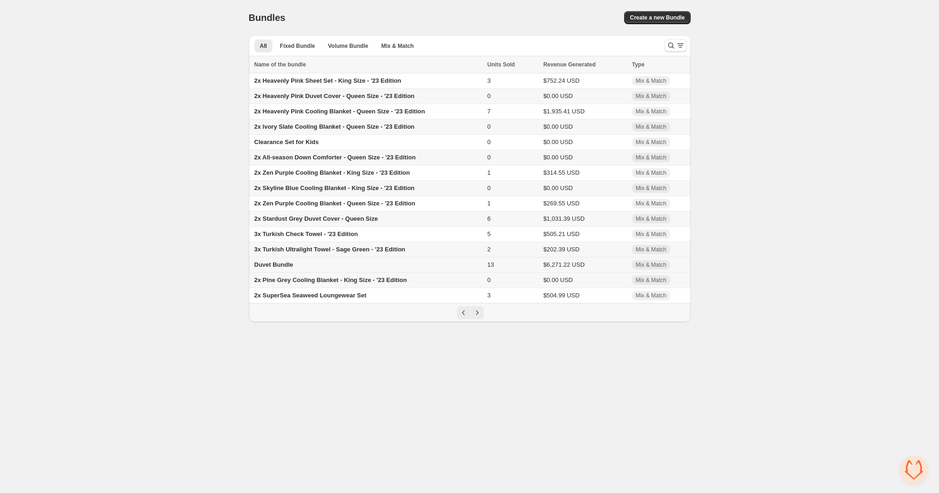
click at [292, 266] on span "Duvet Bundle" at bounding box center [273, 264] width 39 height 7
